Goal: Task Accomplishment & Management: Use online tool/utility

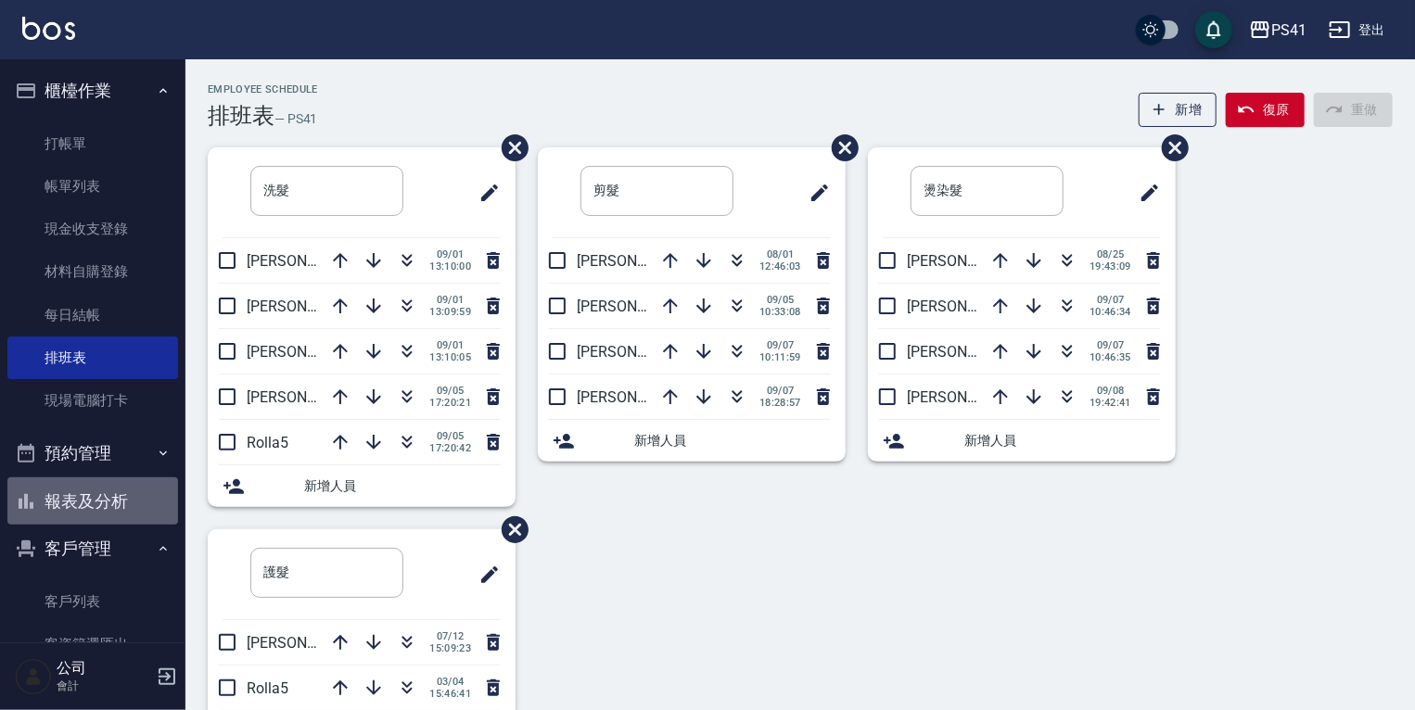
click at [137, 511] on button "報表及分析" at bounding box center [92, 502] width 171 height 48
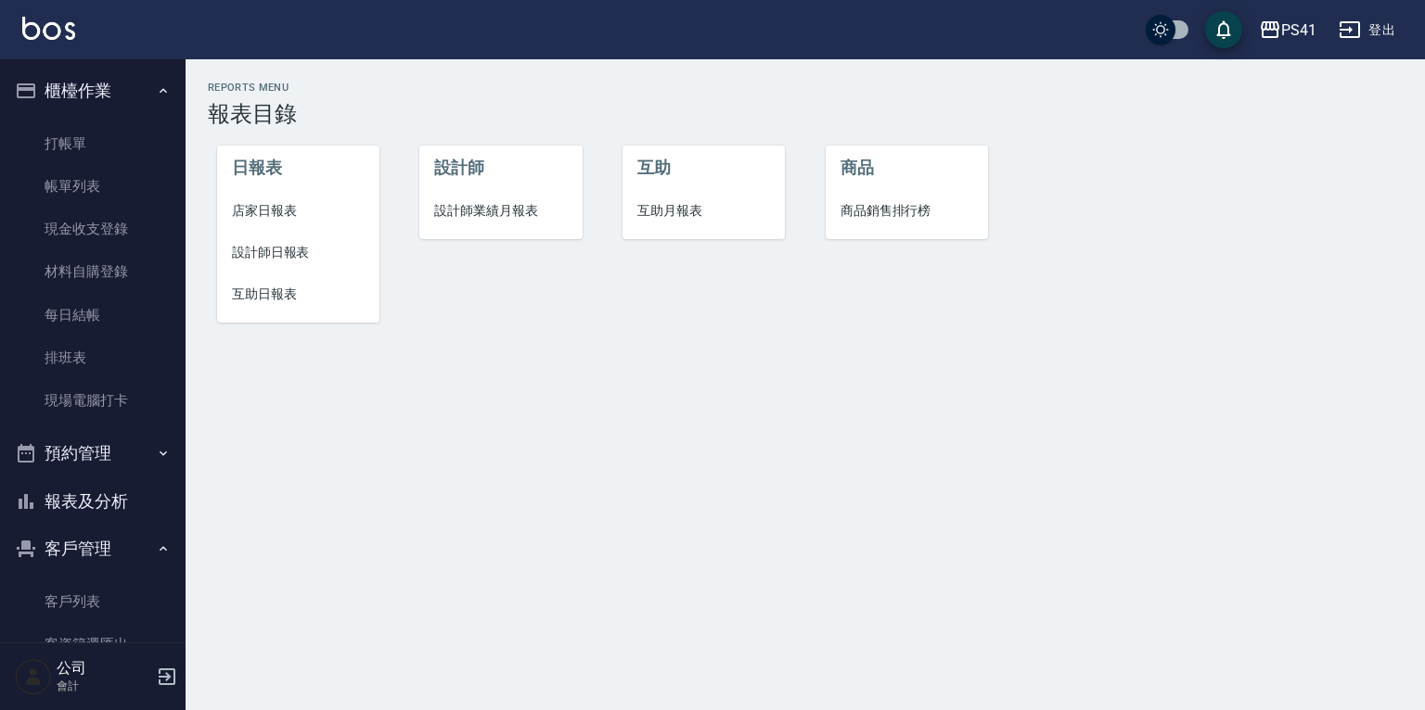
click at [258, 299] on span "互助日報表" at bounding box center [298, 294] width 133 height 19
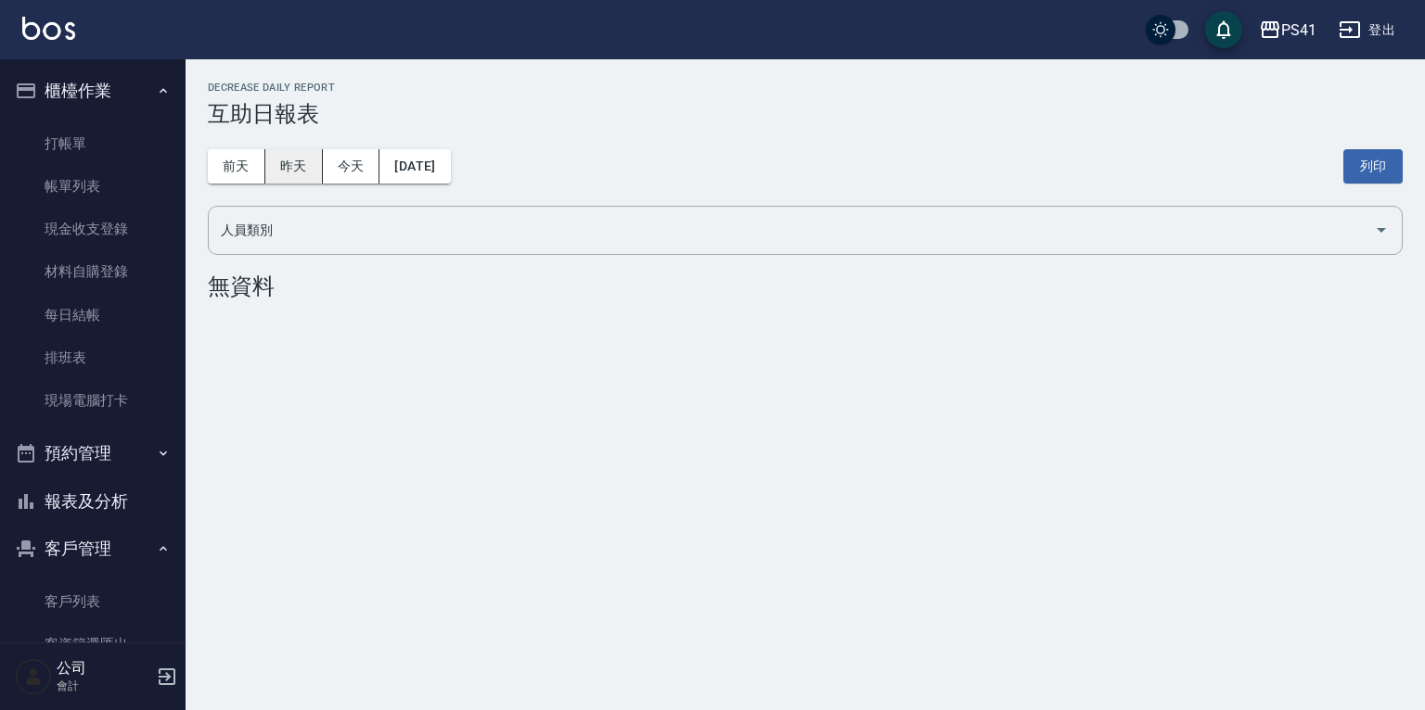
click at [305, 163] on button "昨天" at bounding box center [293, 166] width 57 height 34
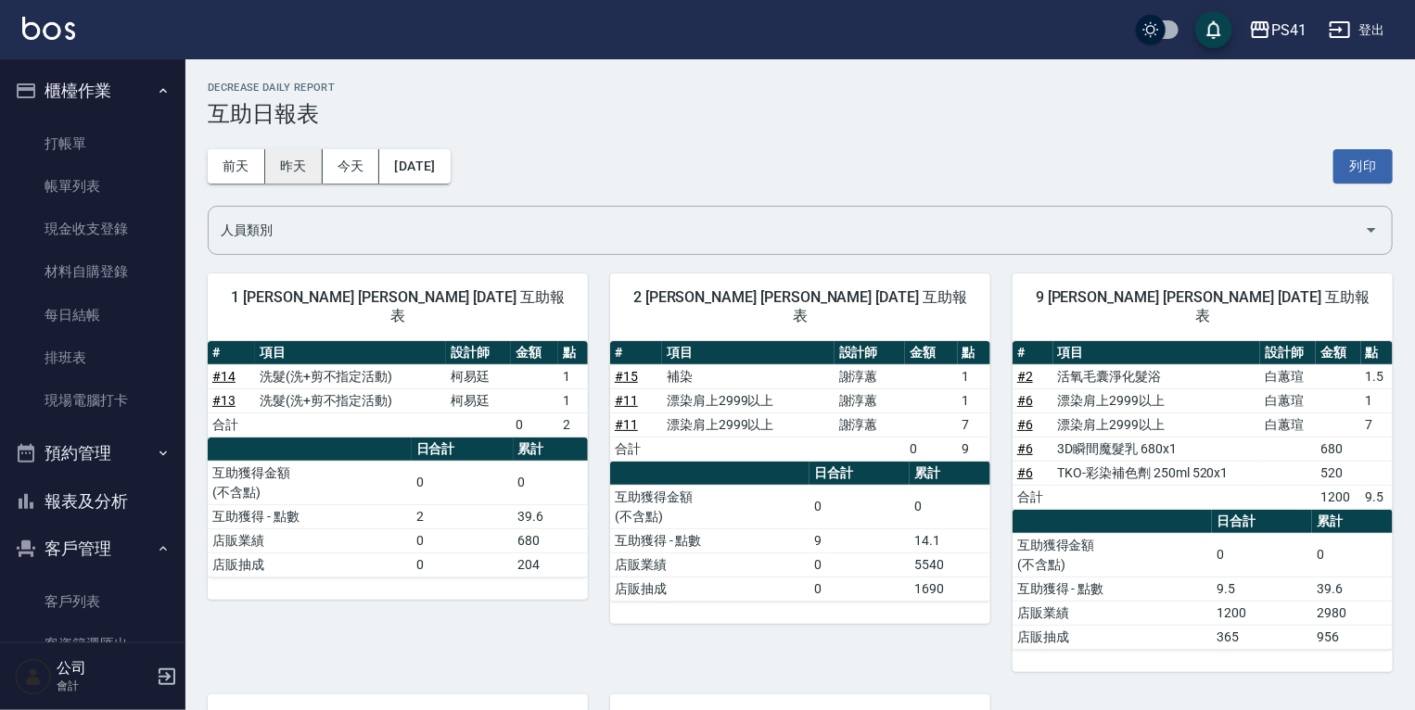
click at [288, 153] on button "昨天" at bounding box center [293, 166] width 57 height 34
drag, startPoint x: 117, startPoint y: 611, endPoint x: 117, endPoint y: 641, distance: 29.7
click at [117, 611] on link "客戶列表" at bounding box center [92, 602] width 171 height 43
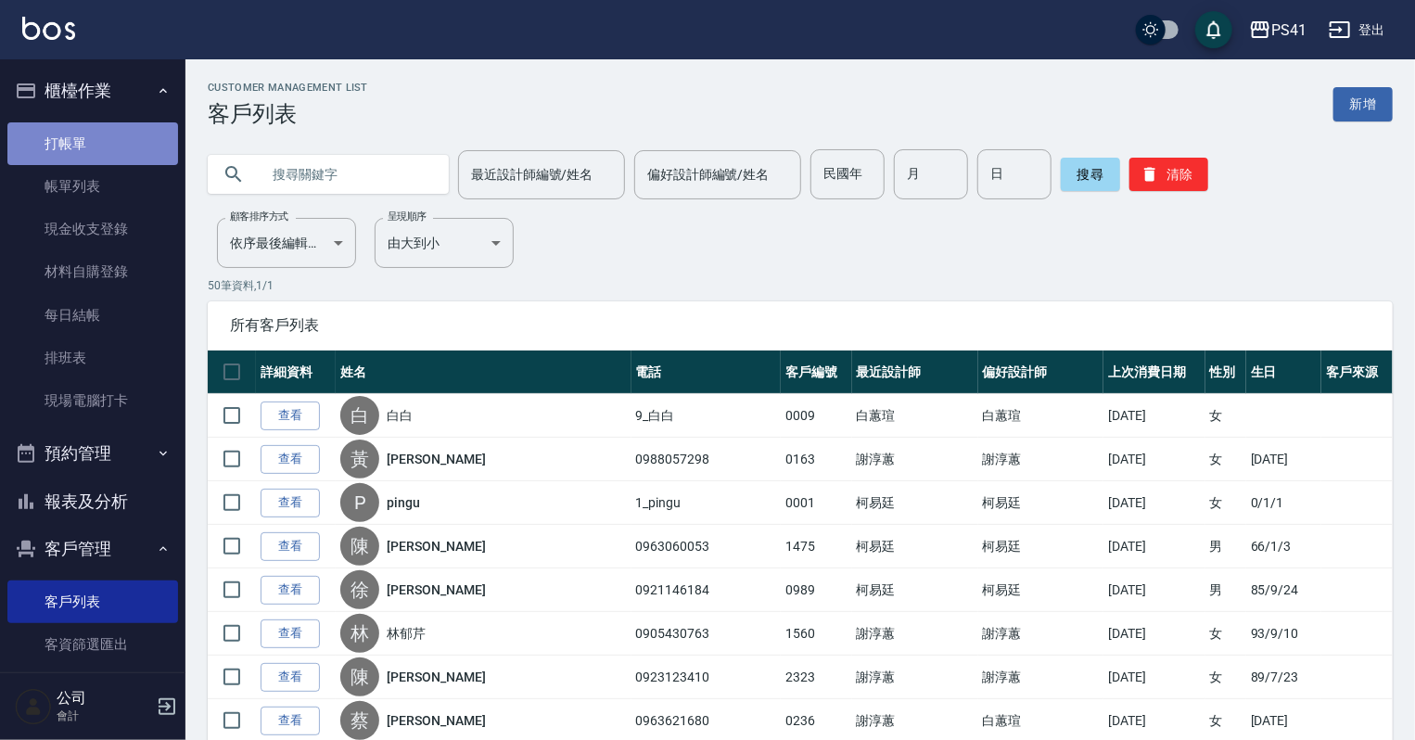
click at [117, 148] on link "打帳單" at bounding box center [92, 143] width 171 height 43
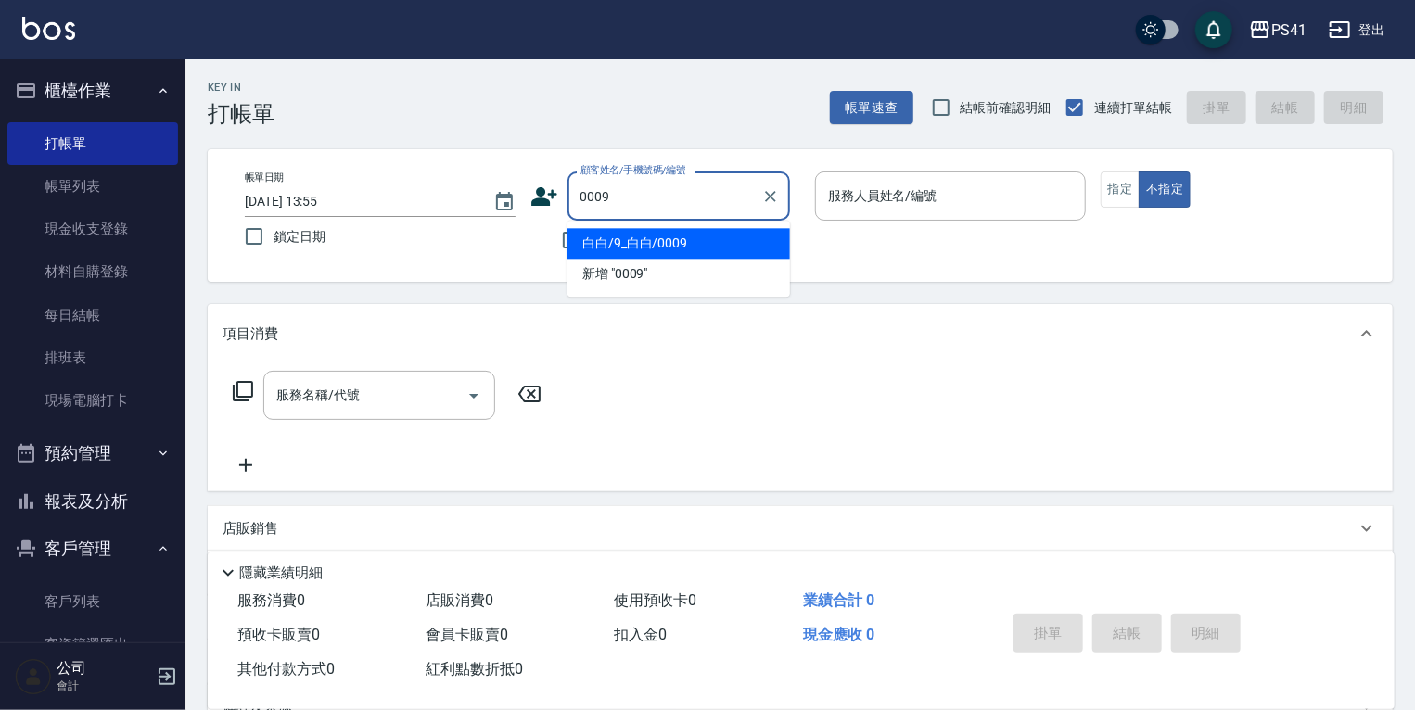
type input "白白/9_白白/0009"
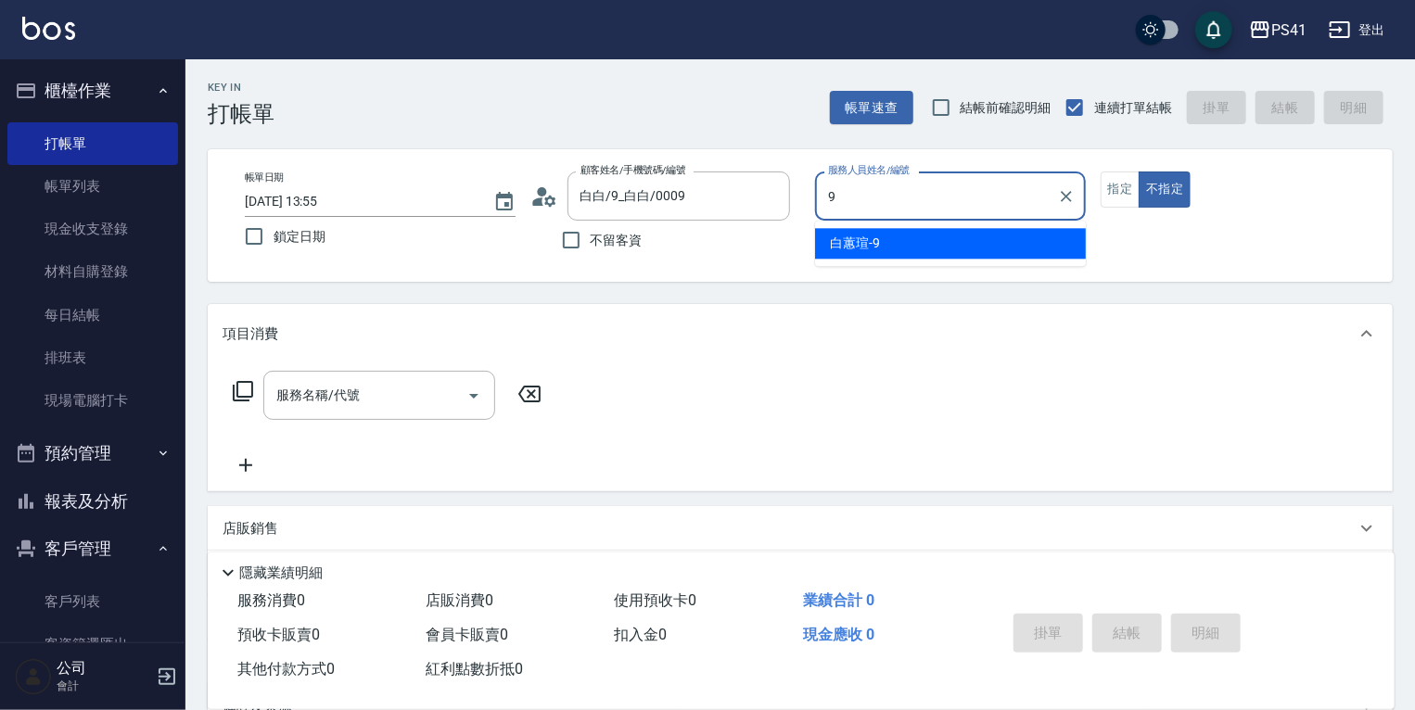
type input "白蕙瑄-9"
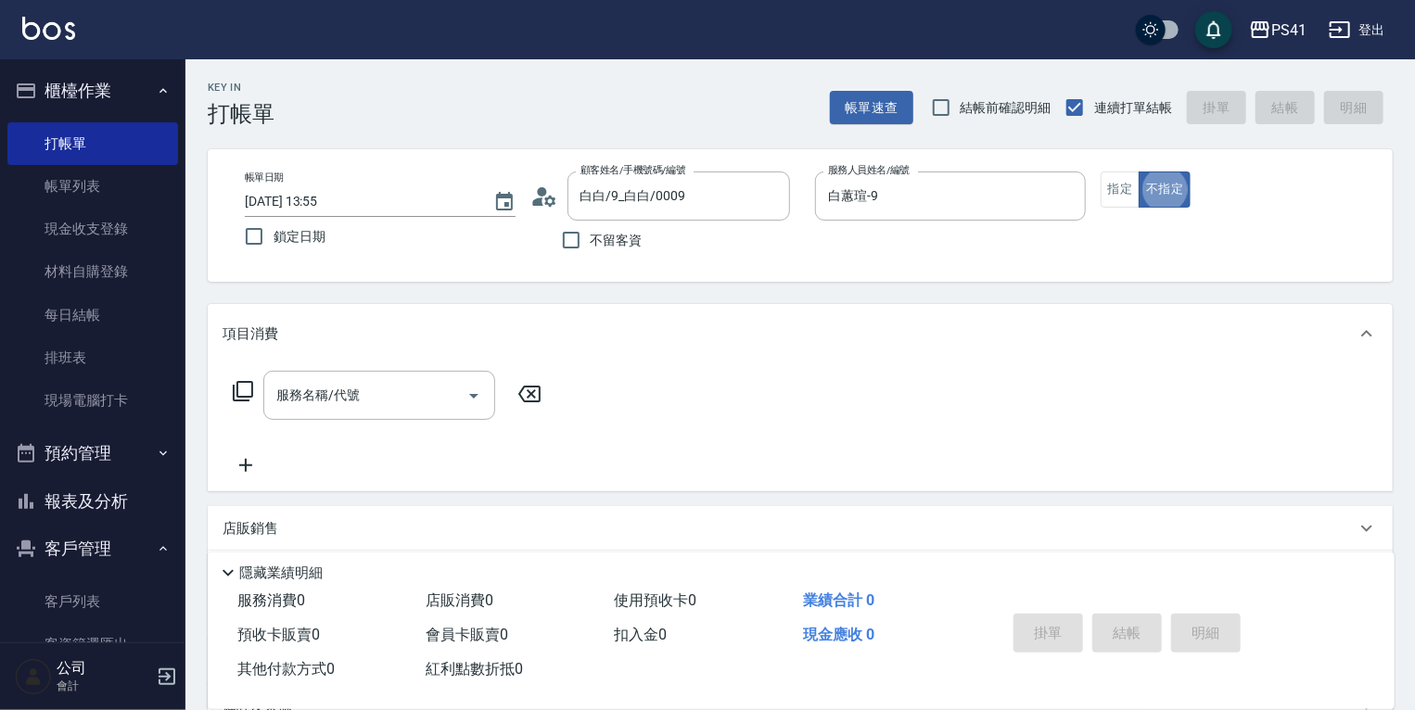
type button "false"
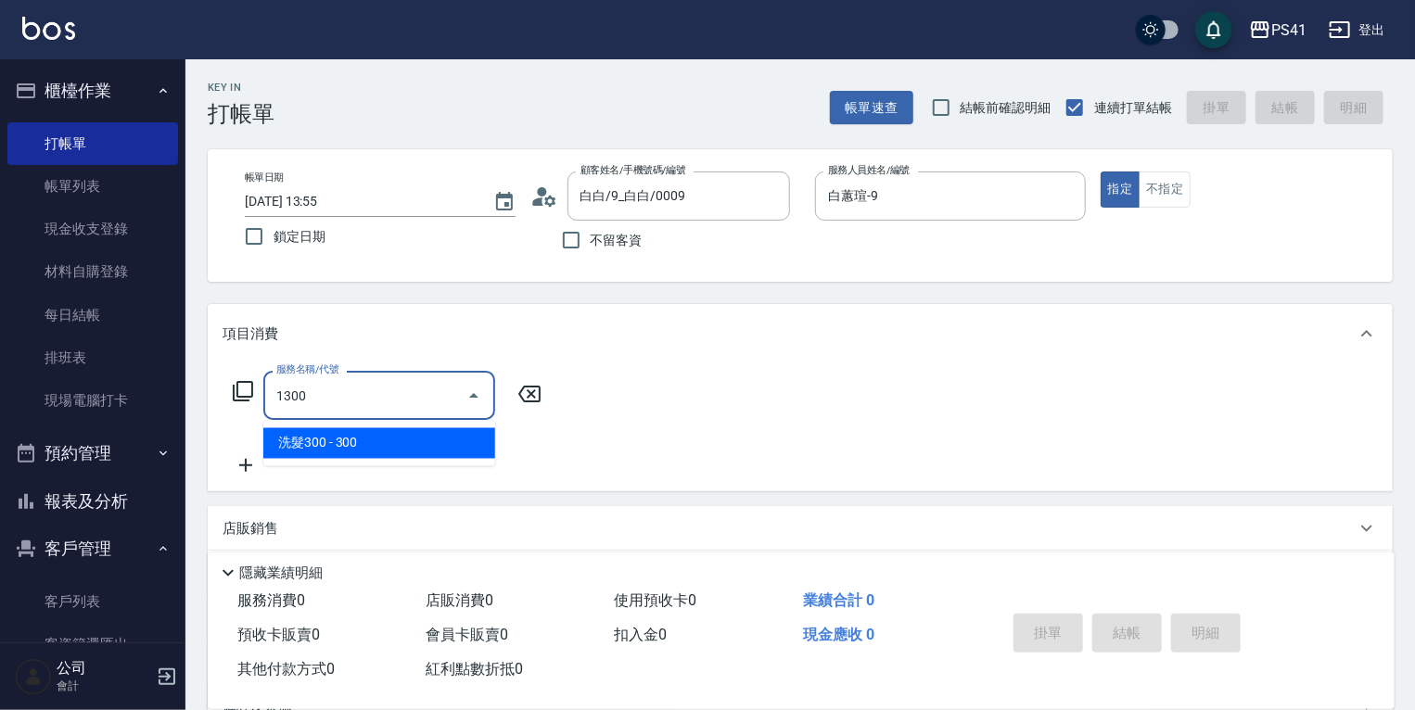
type input "洗髮300(1300)"
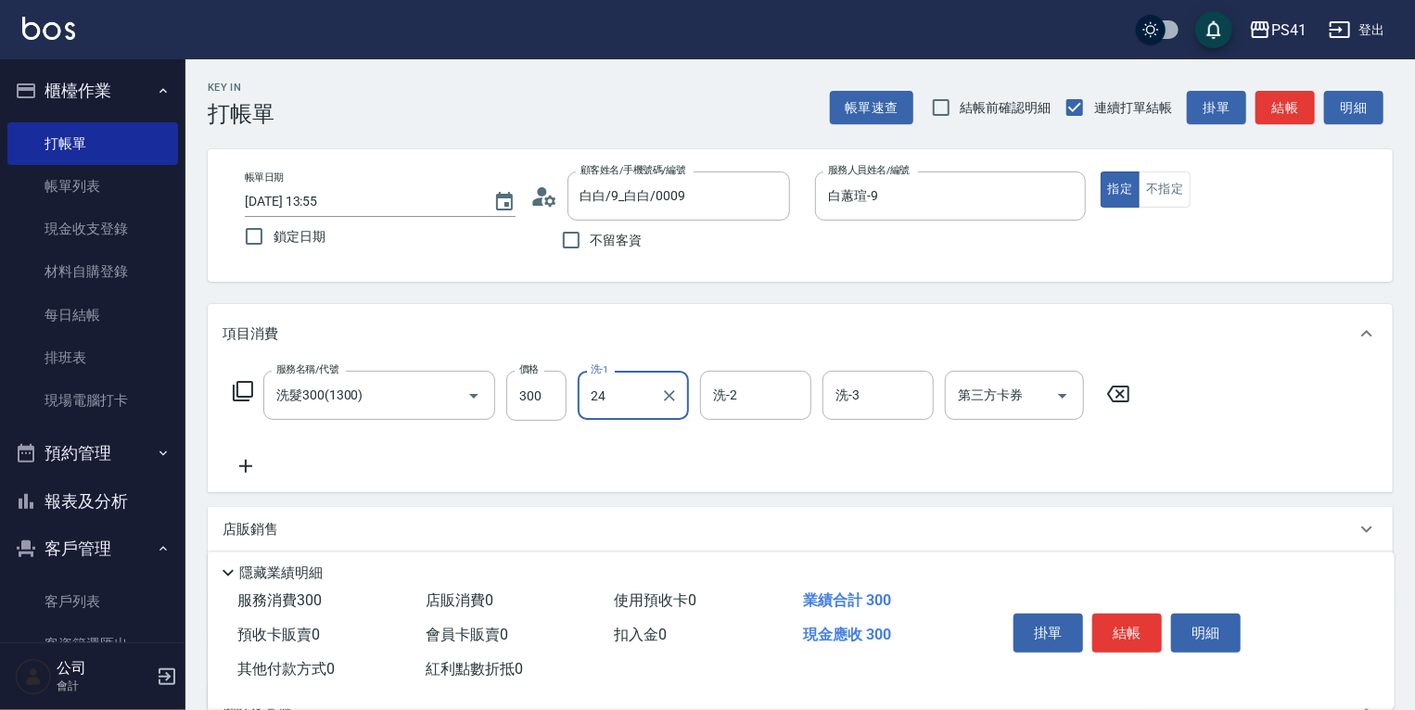
type input "[PERSON_NAME]-24"
